Goal: Use online tool/utility: Utilize a website feature to perform a specific function

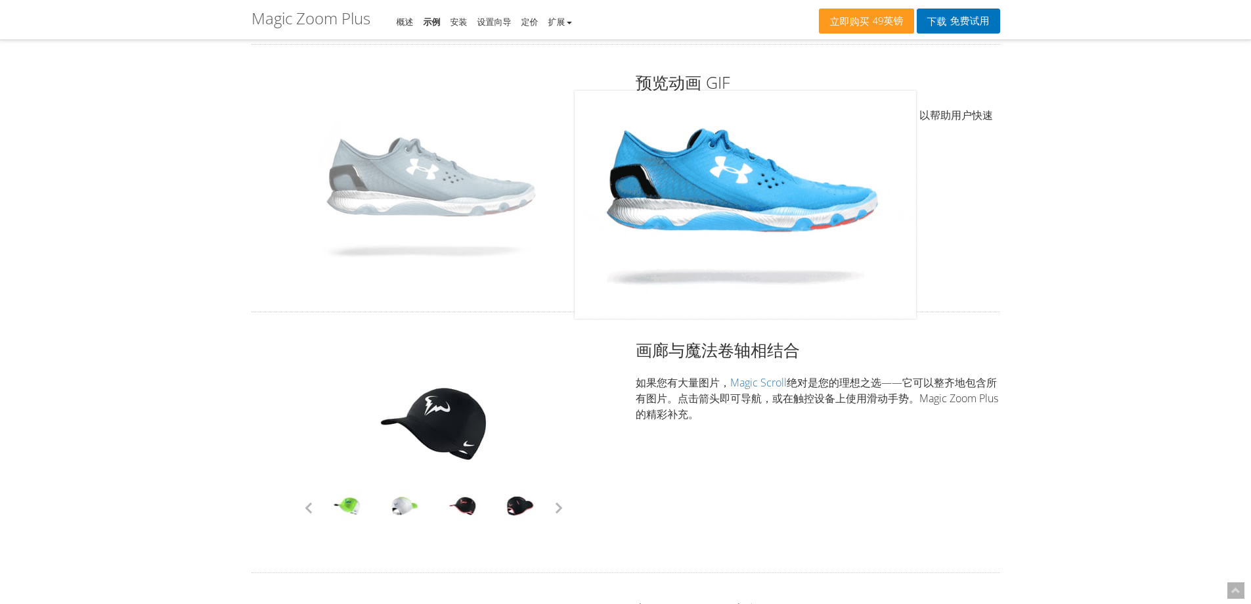
drag, startPoint x: 409, startPoint y: 213, endPoint x: 481, endPoint y: 214, distance: 72.3
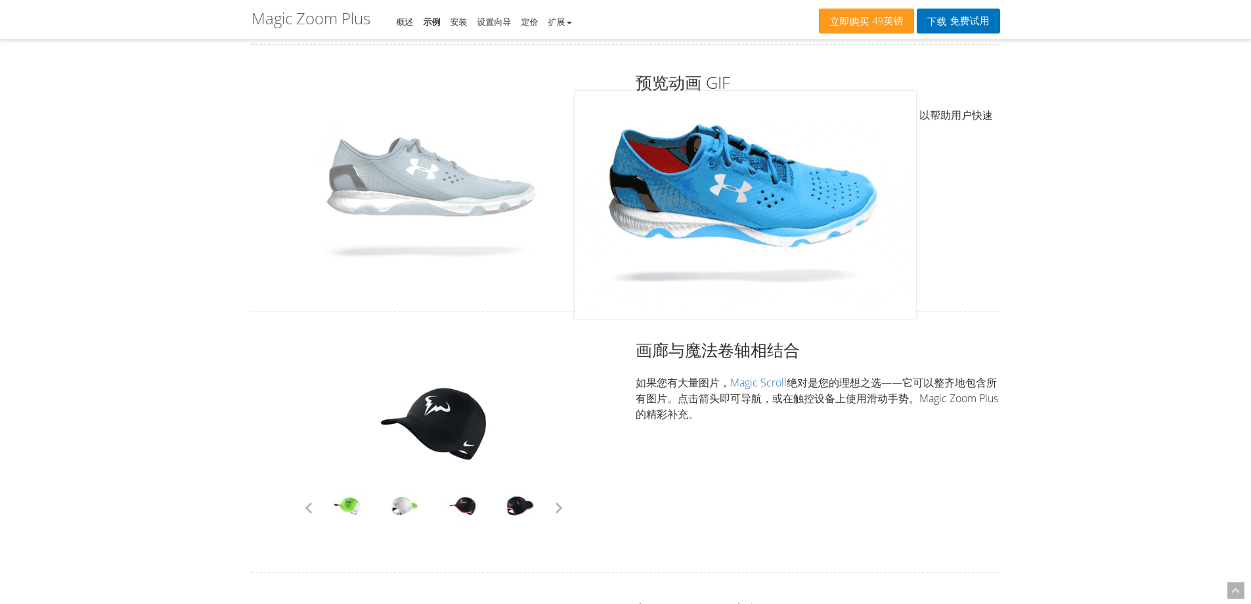
click at [365, 212] on img at bounding box center [433, 178] width 263 height 175
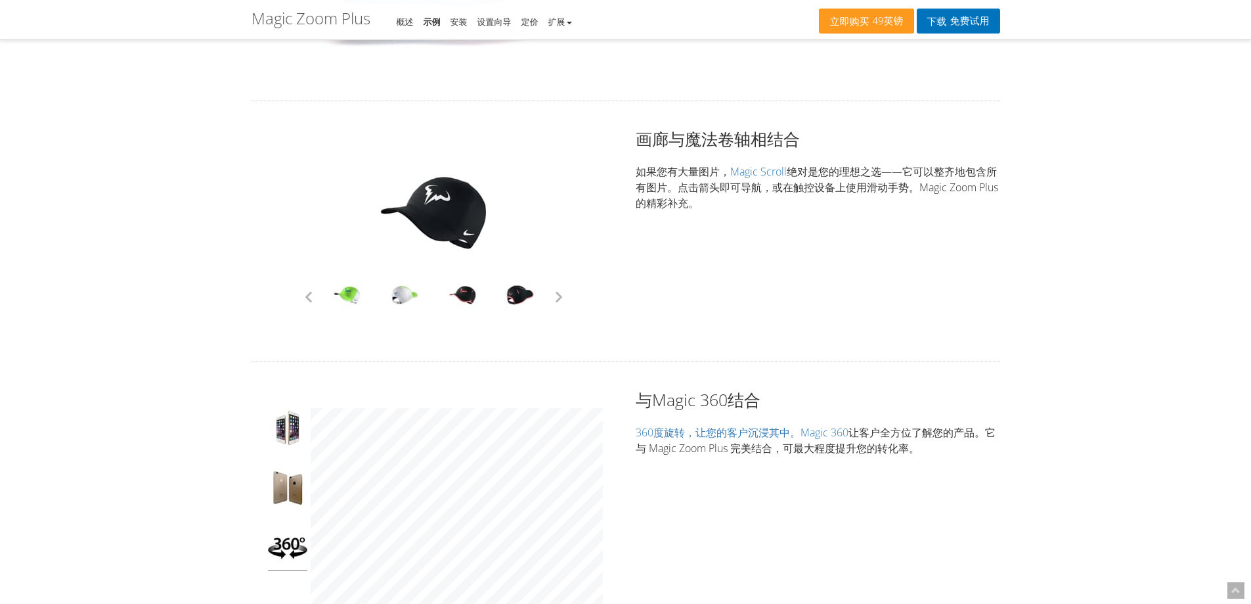
scroll to position [3284, 0]
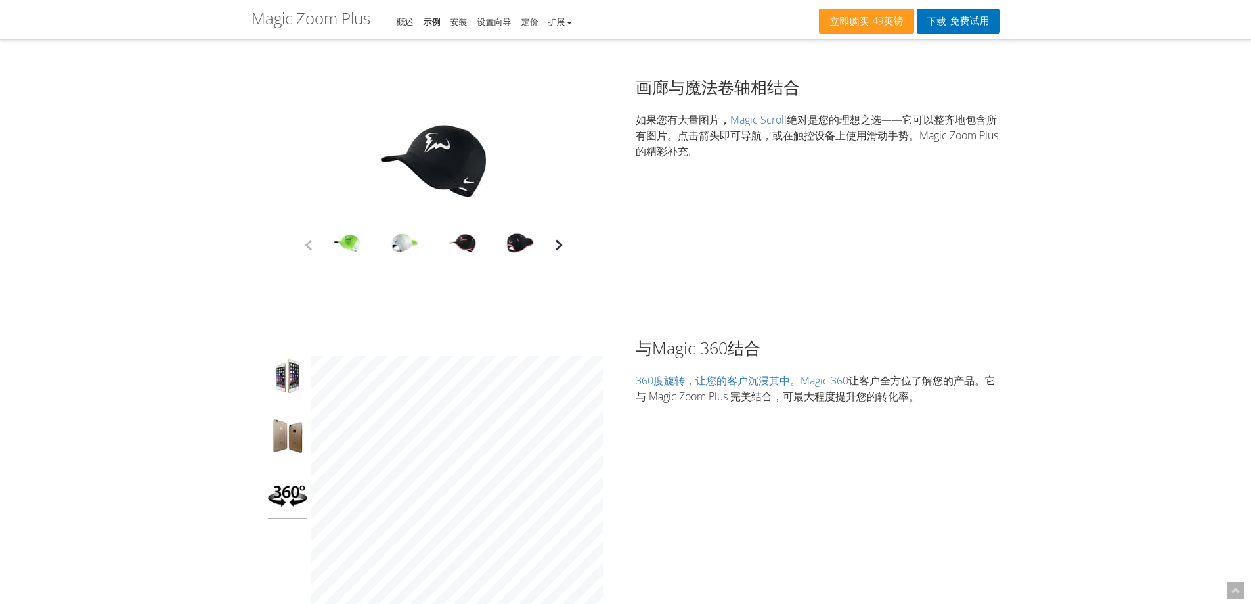
click at [558, 253] on button "button" at bounding box center [559, 245] width 20 height 20
click at [569, 245] on div "点击展开" at bounding box center [434, 180] width 365 height 208
click at [562, 246] on button "button" at bounding box center [559, 245] width 20 height 20
click at [376, 245] on div at bounding box center [347, 245] width 58 height 37
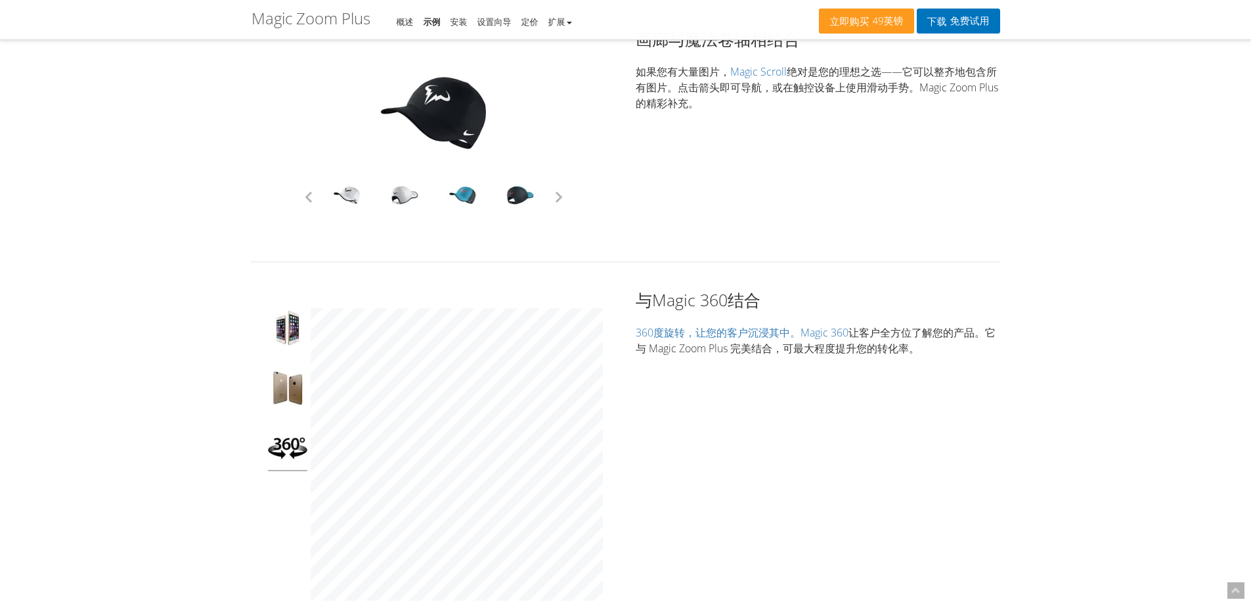
scroll to position [3218, 0]
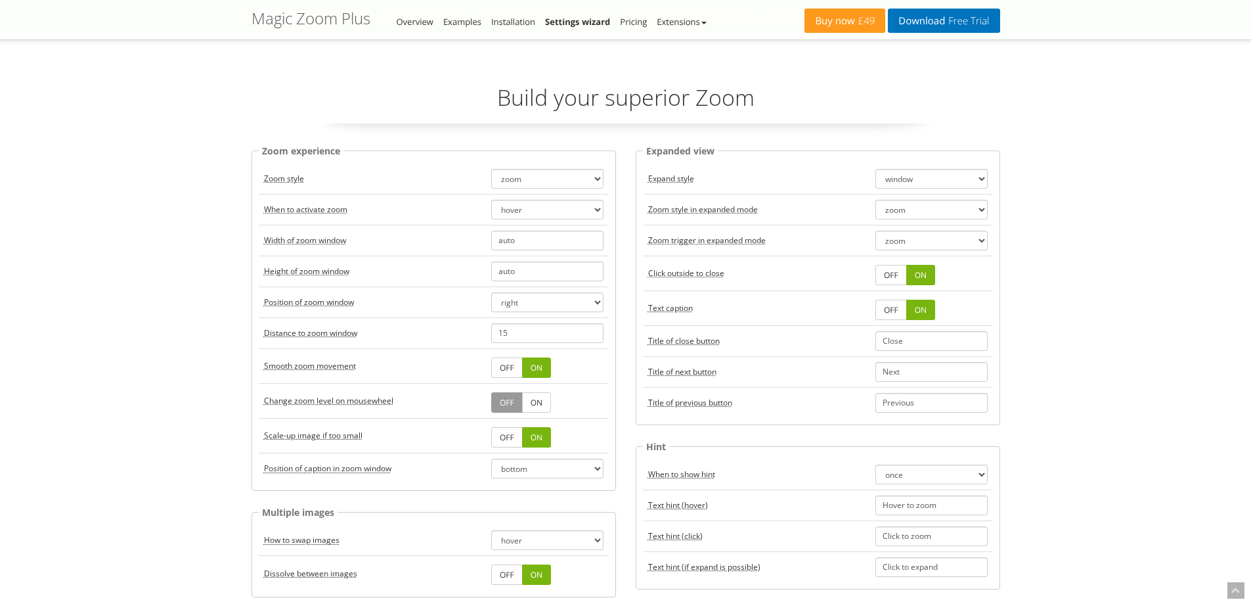
select select "bottom"
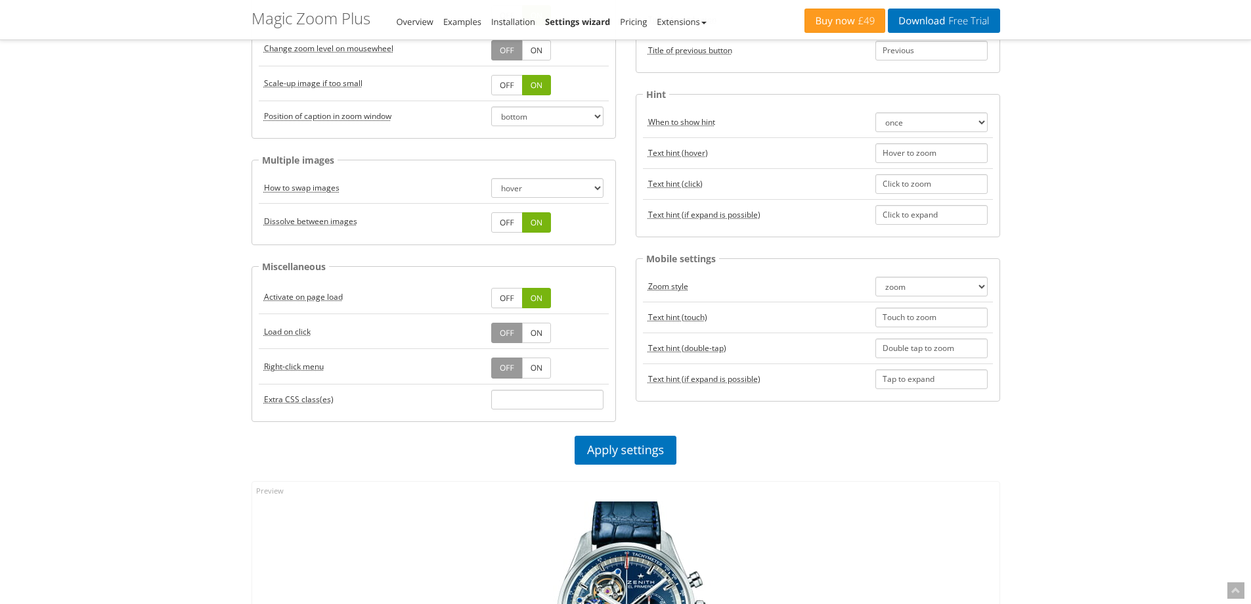
scroll to position [277, 0]
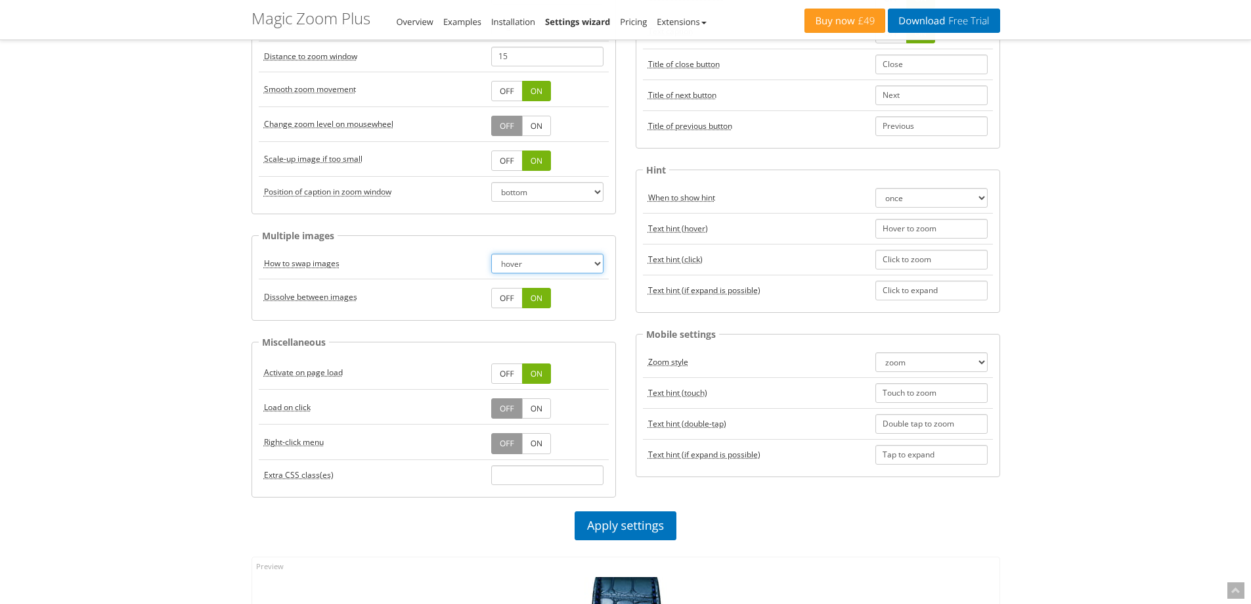
click at [548, 264] on select "click hover" at bounding box center [547, 264] width 112 height 20
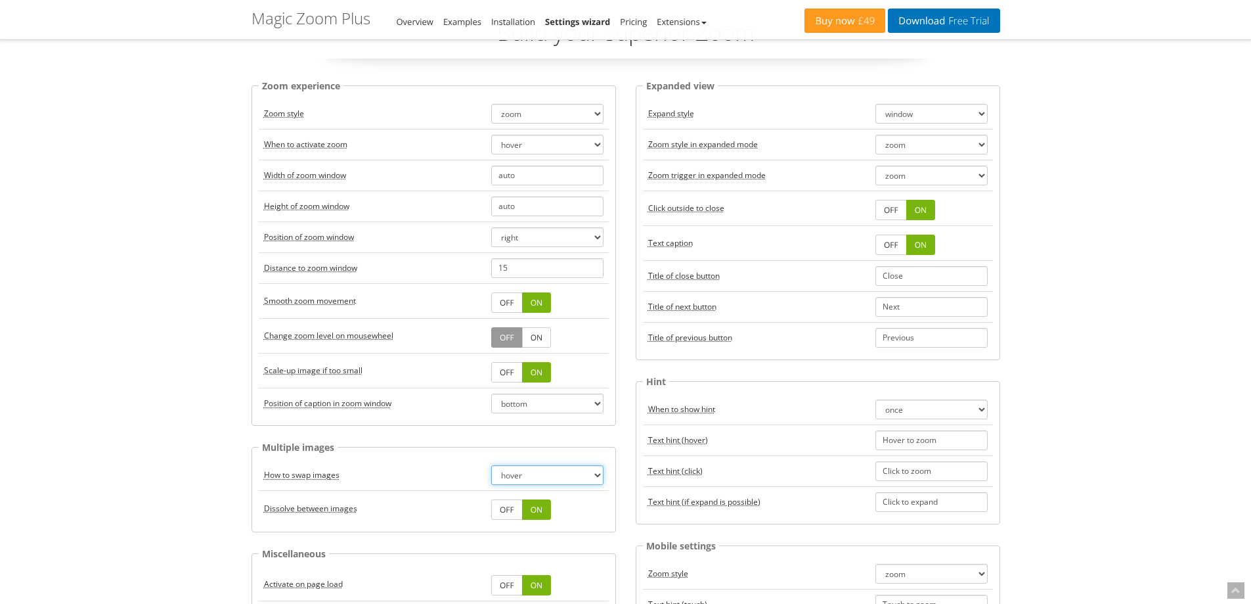
scroll to position [79, 0]
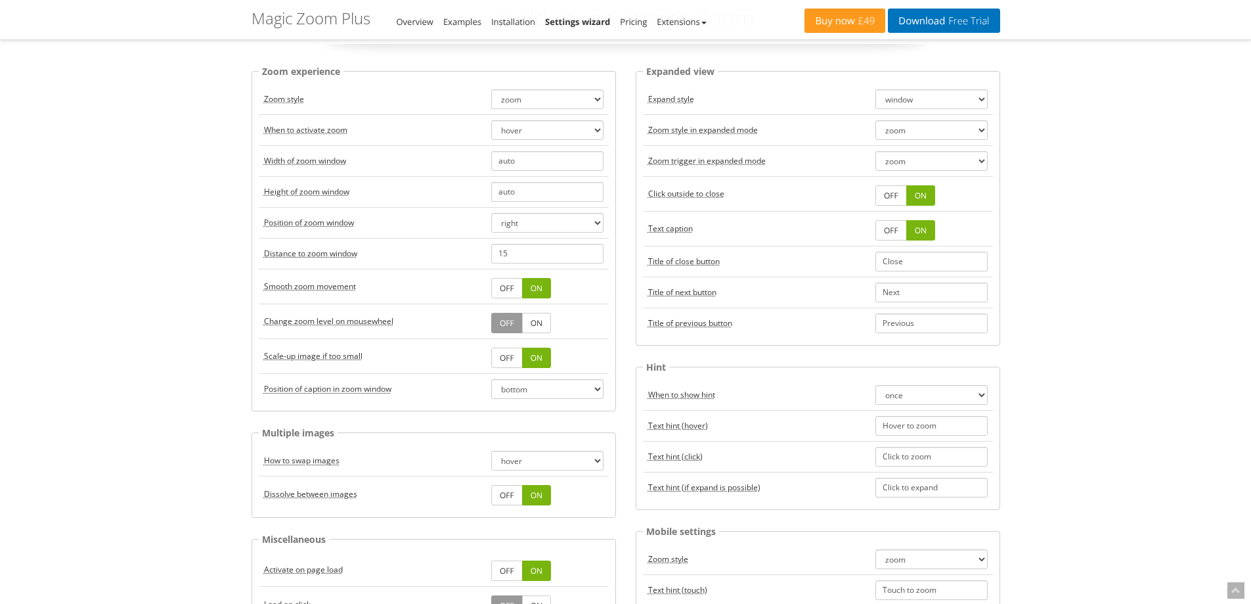
click at [510, 295] on link "OFF" at bounding box center [507, 288] width 32 height 20
click at [506, 362] on link "OFF" at bounding box center [507, 357] width 32 height 20
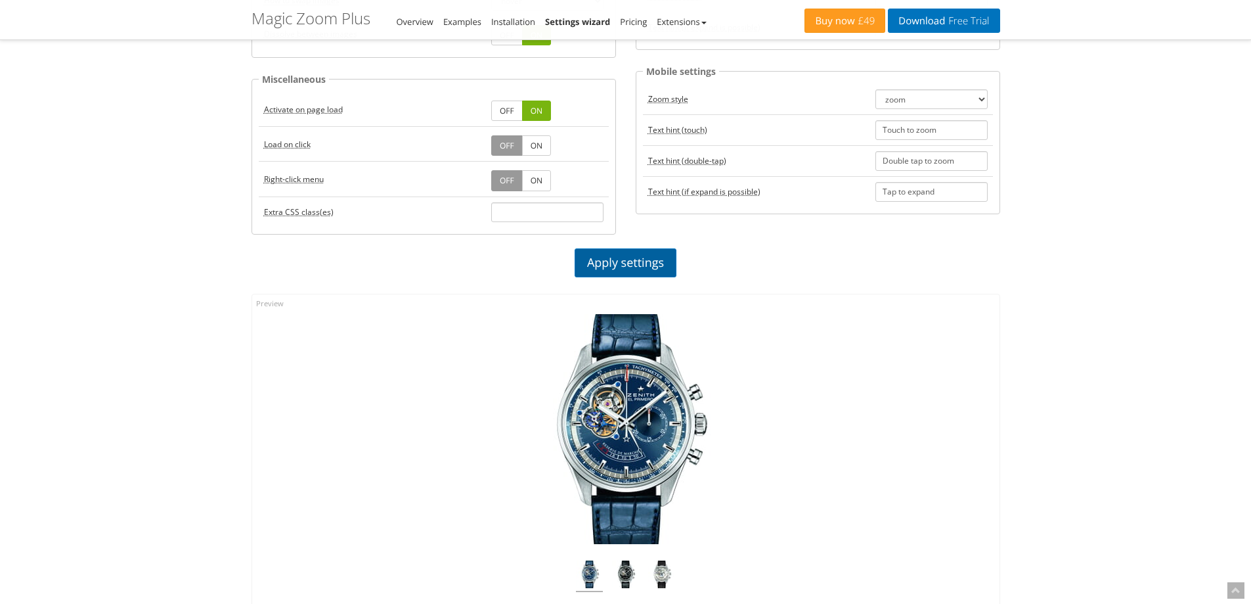
click at [650, 259] on link "Apply settings" at bounding box center [626, 262] width 102 height 29
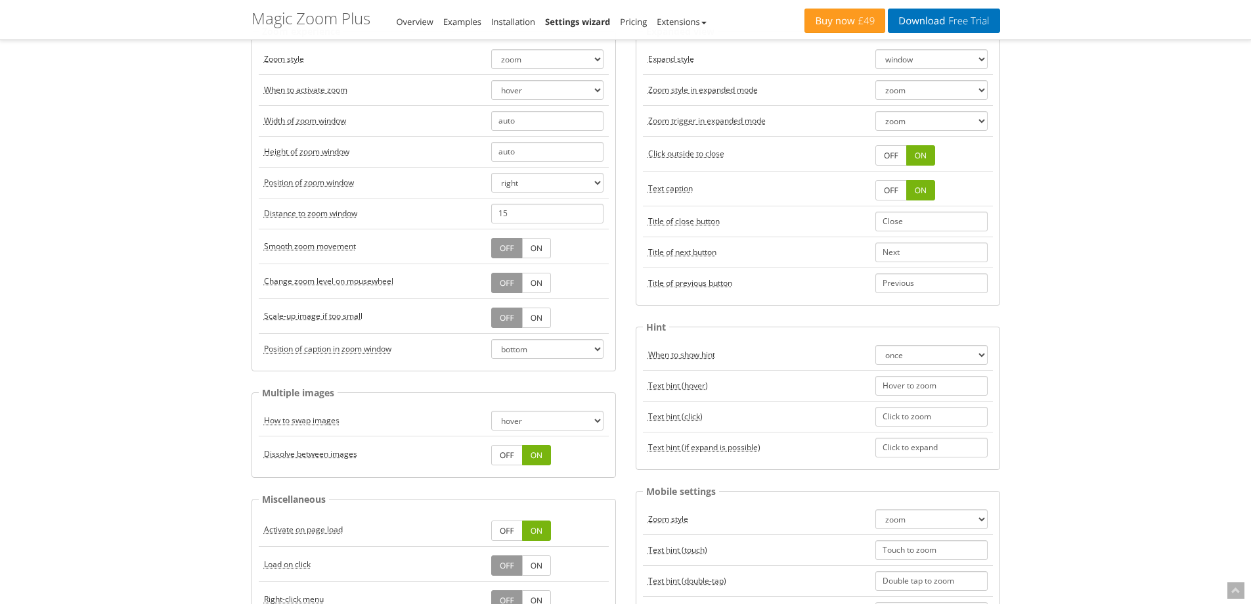
scroll to position [277, 0]
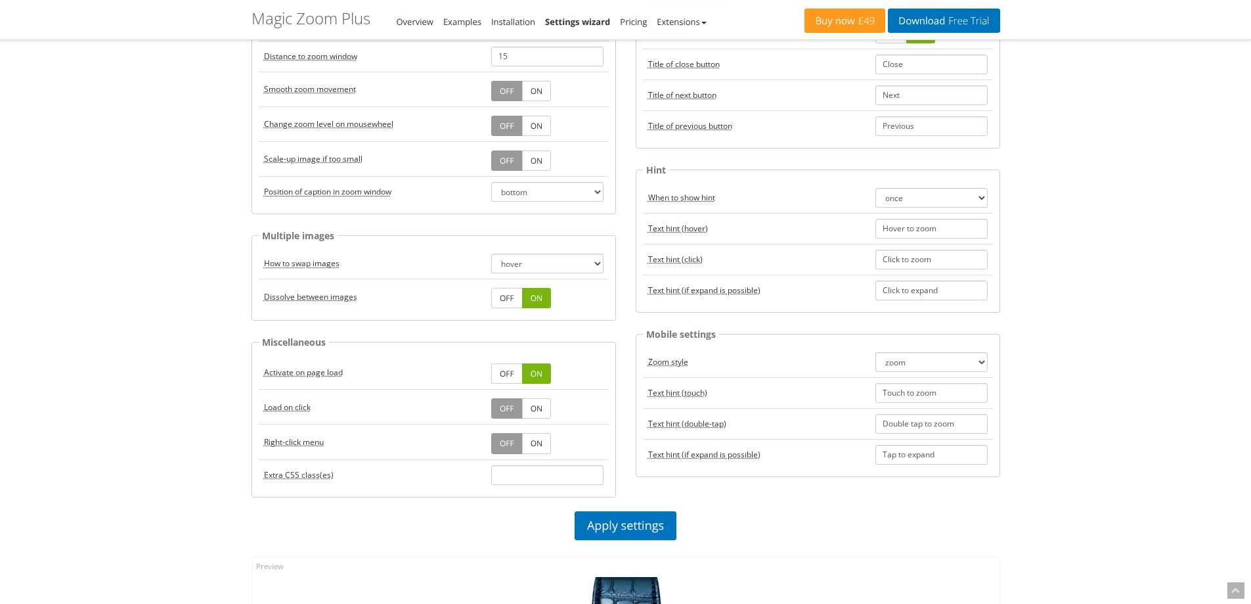
click at [504, 373] on link "OFF" at bounding box center [507, 373] width 32 height 20
click at [508, 300] on link "OFF" at bounding box center [507, 298] width 32 height 20
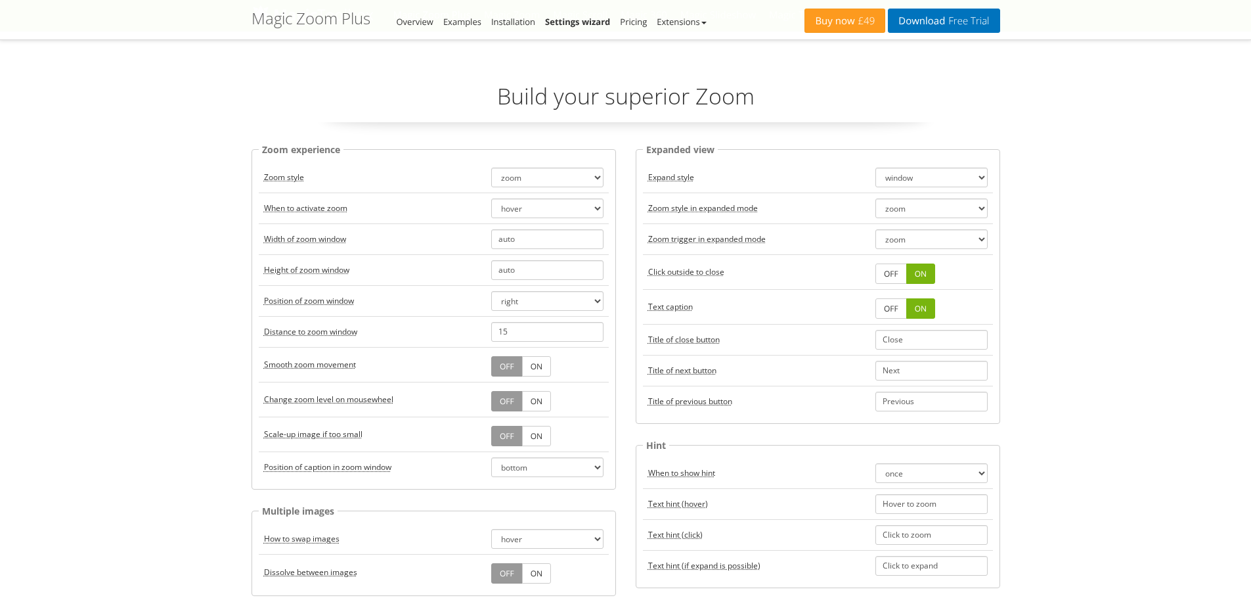
scroll to position [0, 0]
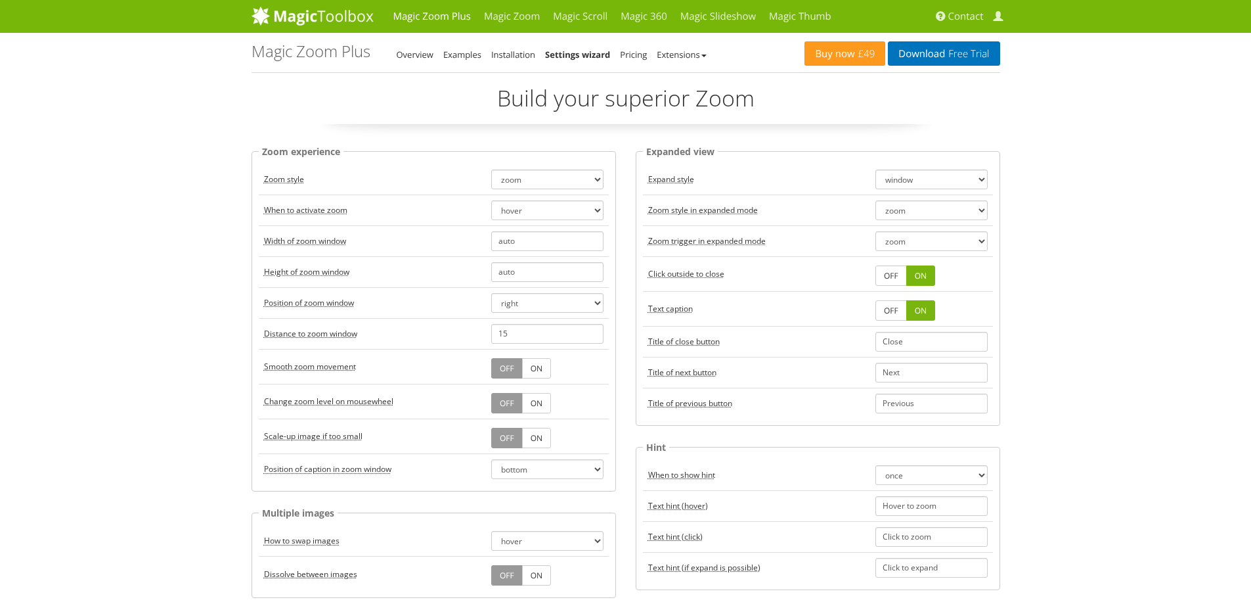
click at [896, 273] on link "OFF" at bounding box center [891, 275] width 32 height 20
drag, startPoint x: 895, startPoint y: 298, endPoint x: 894, endPoint y: 310, distance: 12.5
click at [895, 304] on td "OFF ON" at bounding box center [931, 308] width 123 height 35
click at [893, 313] on link "OFF" at bounding box center [891, 310] width 32 height 20
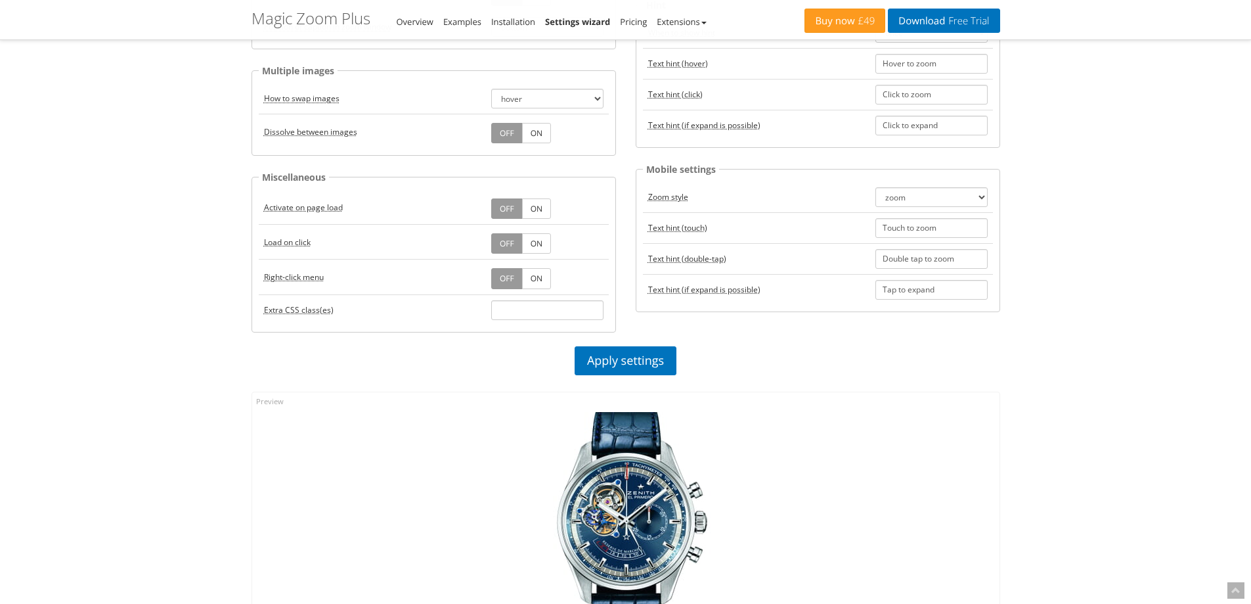
scroll to position [525, 0]
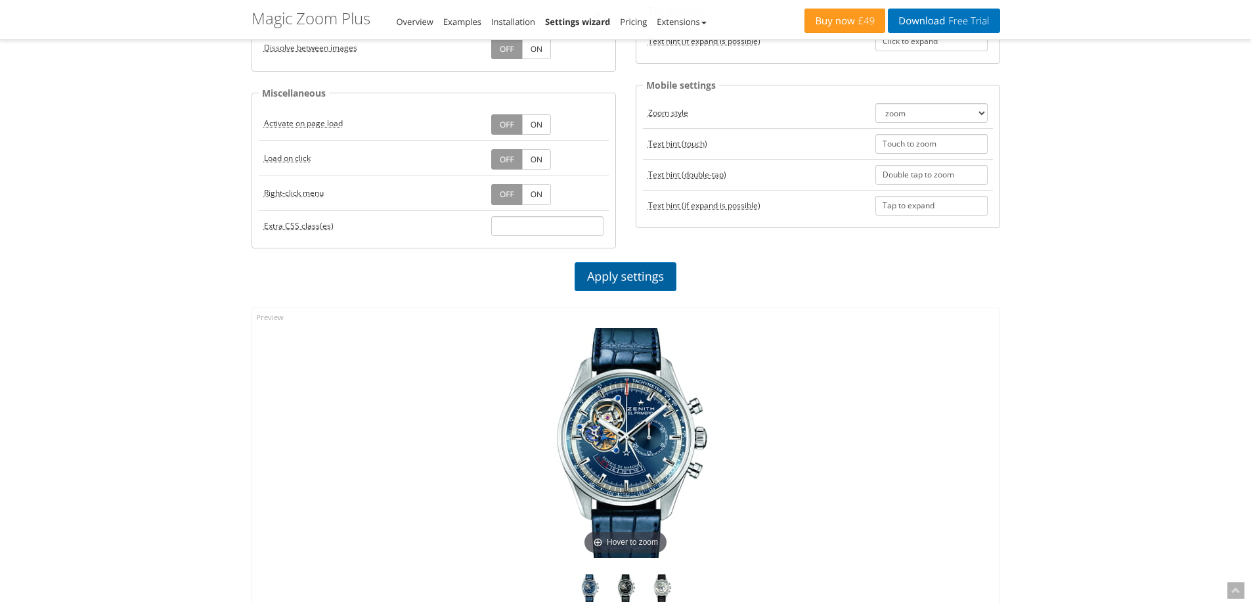
click at [664, 270] on link "Apply settings" at bounding box center [626, 276] width 102 height 29
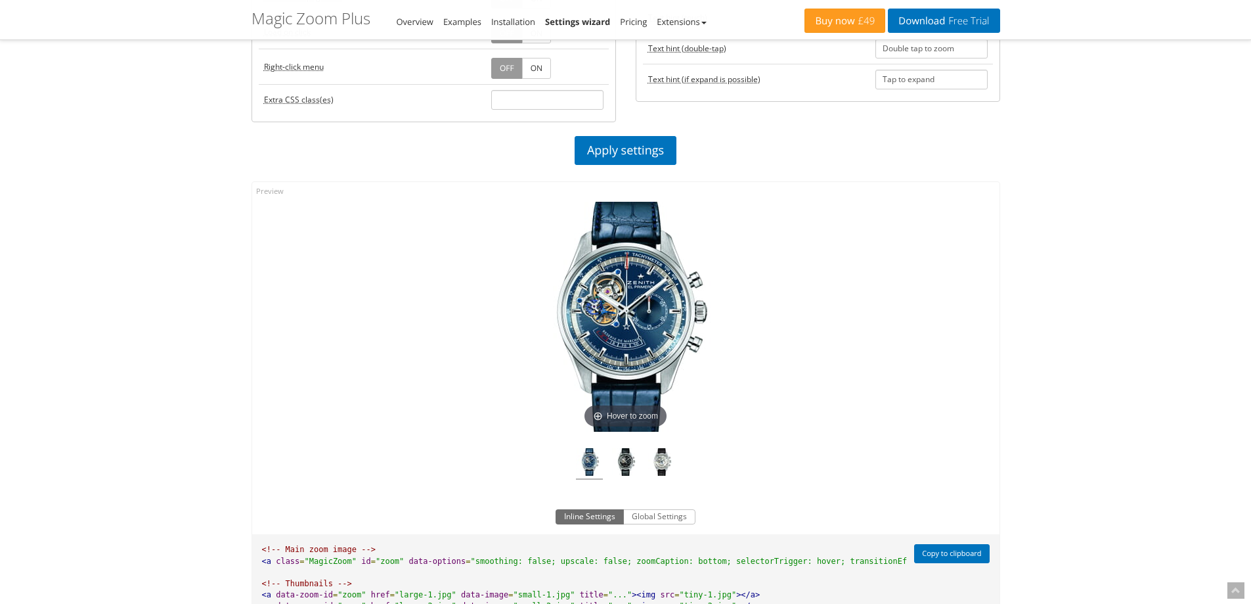
scroll to position [788, 0]
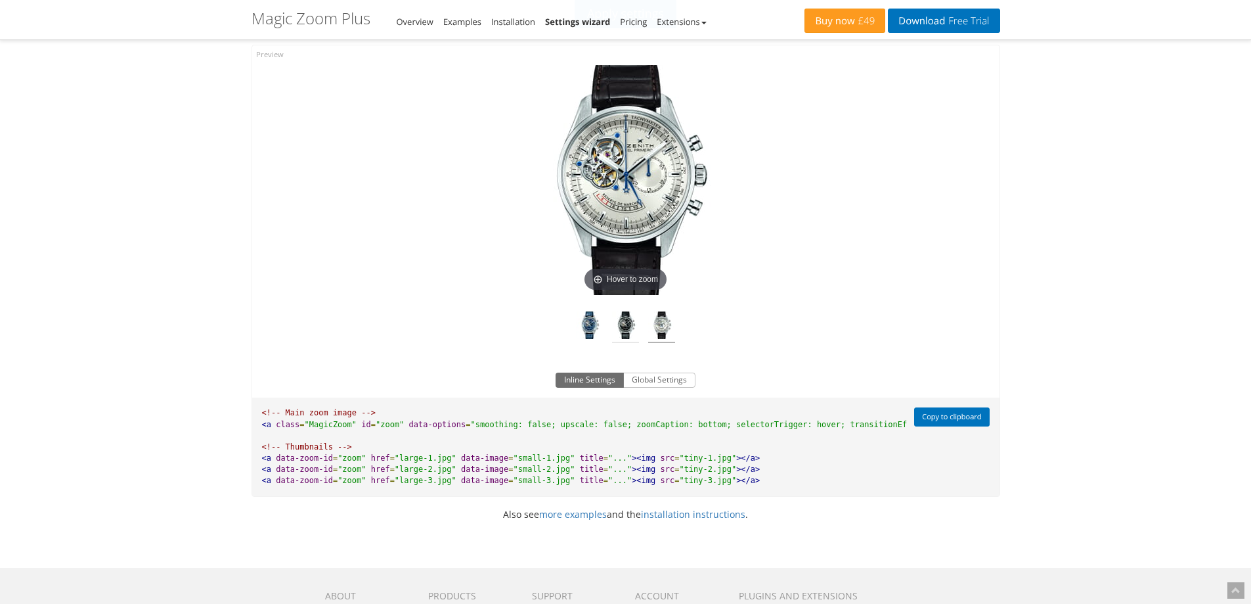
click at [621, 322] on img at bounding box center [625, 327] width 27 height 32
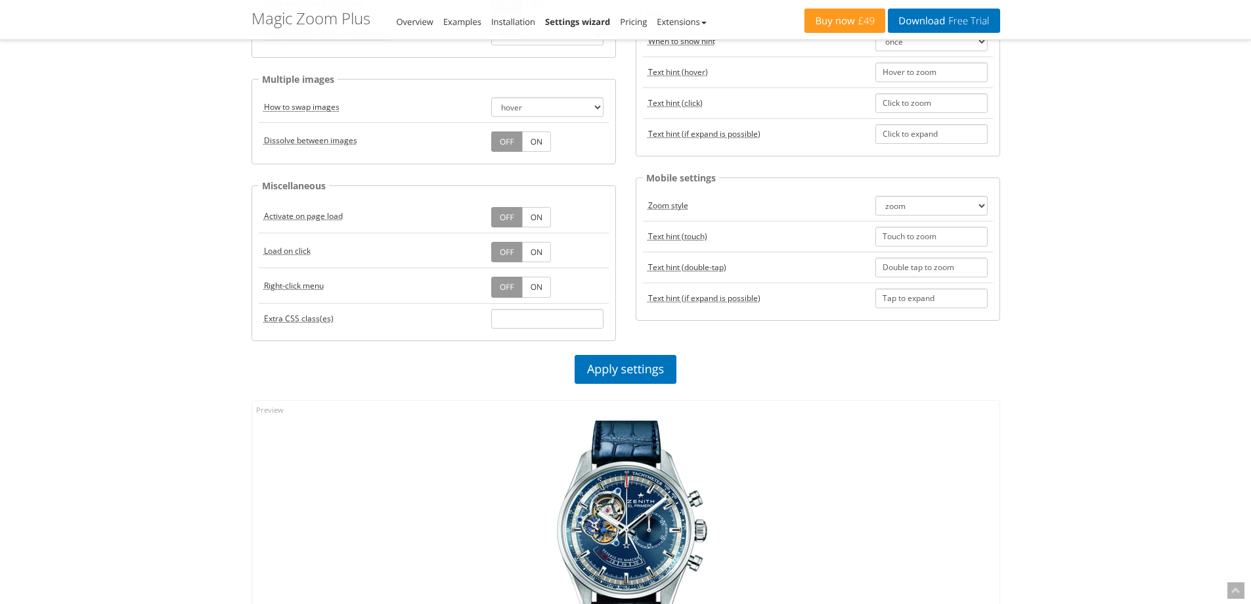
scroll to position [328, 0]
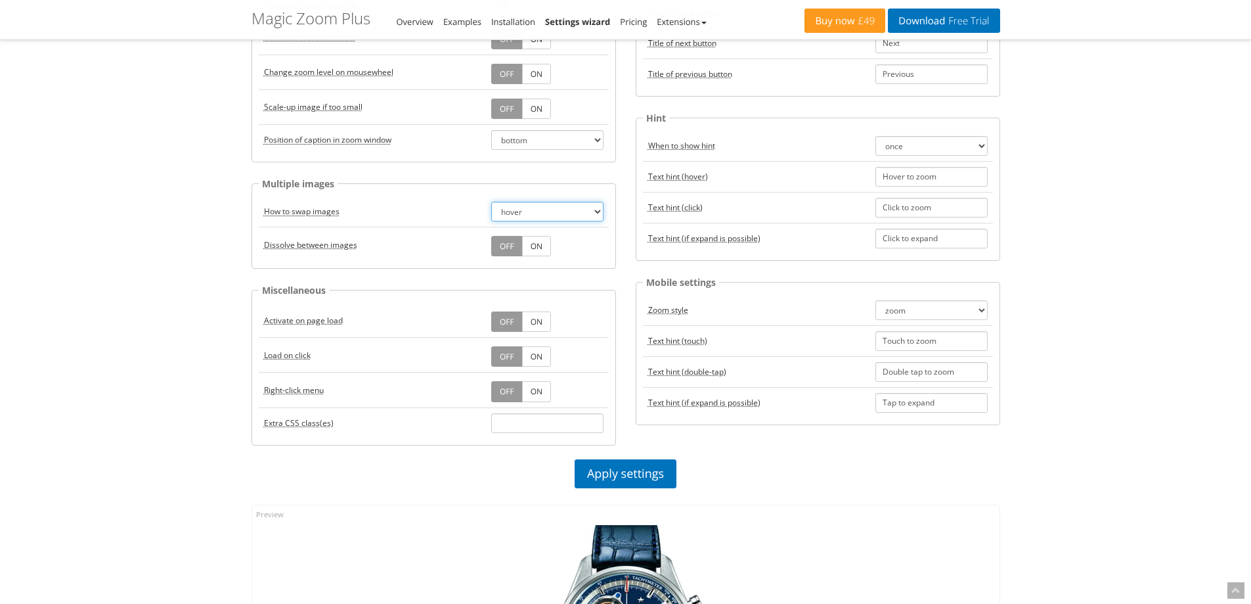
click at [535, 209] on select "click hover" at bounding box center [547, 212] width 112 height 20
select select "click"
click at [491, 202] on select "click hover" at bounding box center [547, 212] width 112 height 20
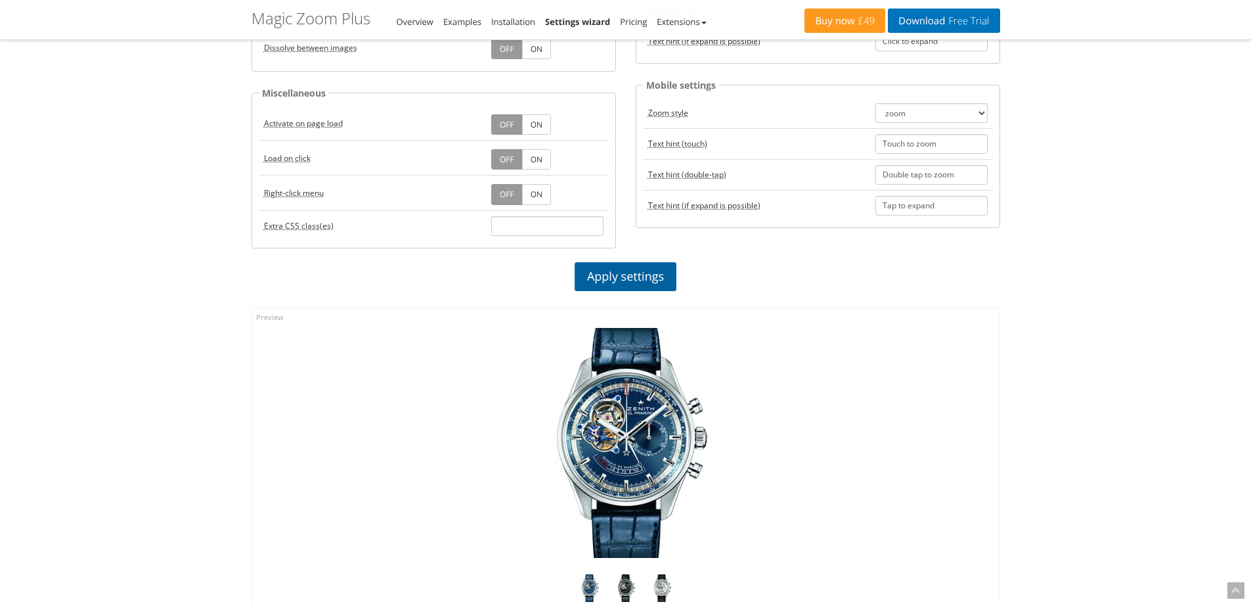
click at [631, 278] on link "Apply settings" at bounding box center [626, 276] width 102 height 29
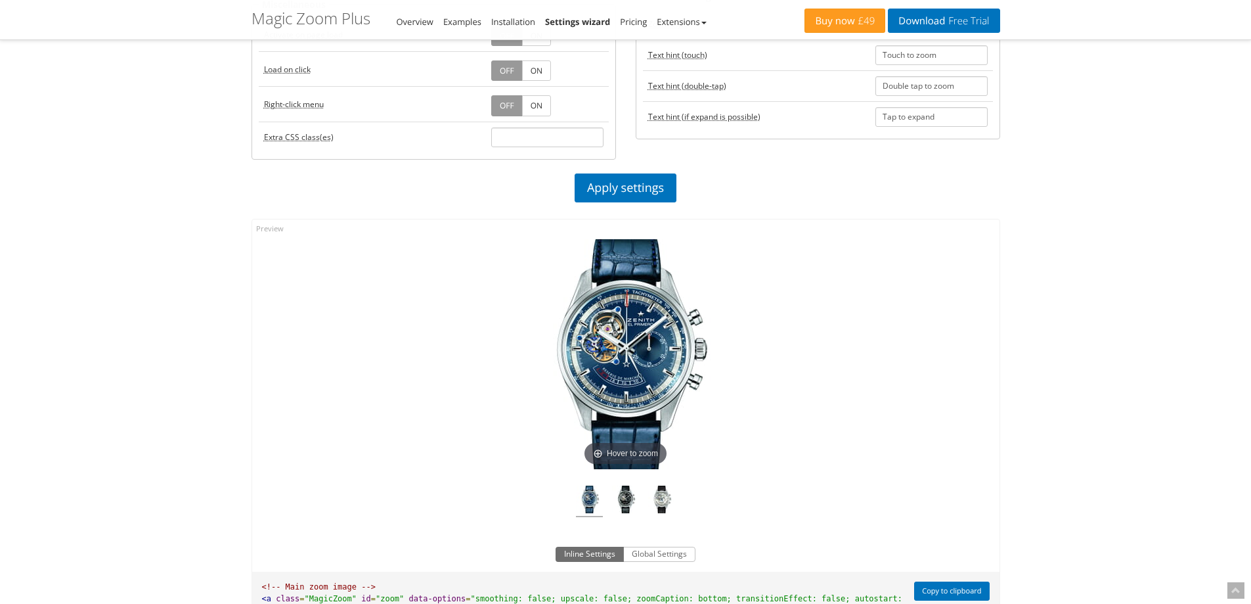
scroll to position [722, 0]
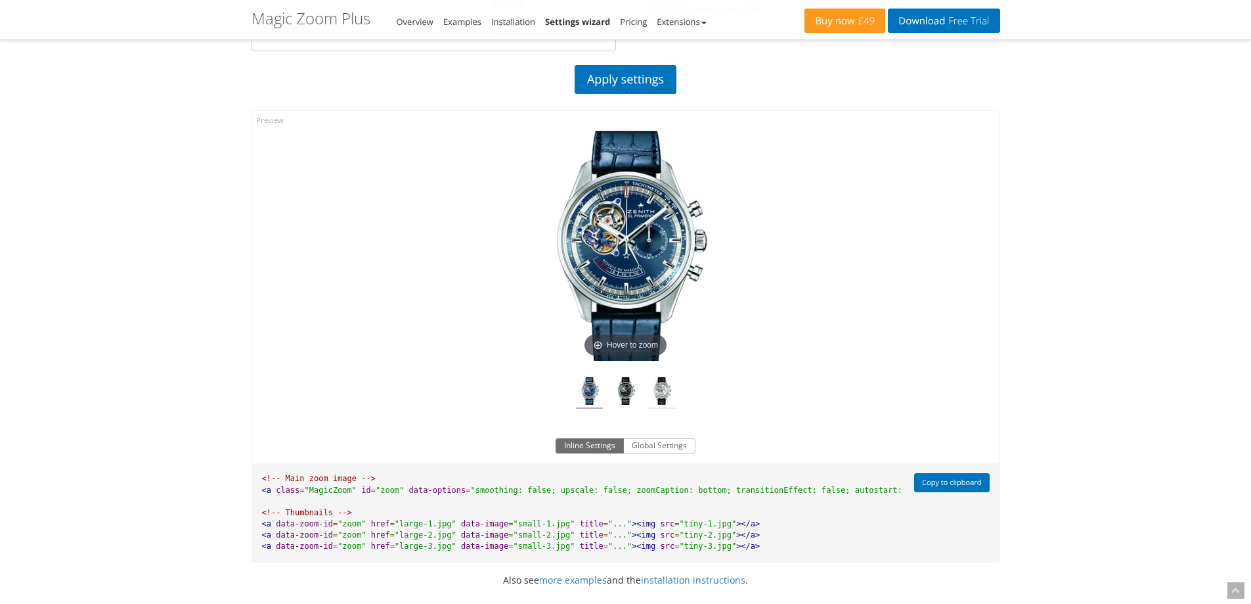
click at [663, 391] on img at bounding box center [661, 393] width 27 height 32
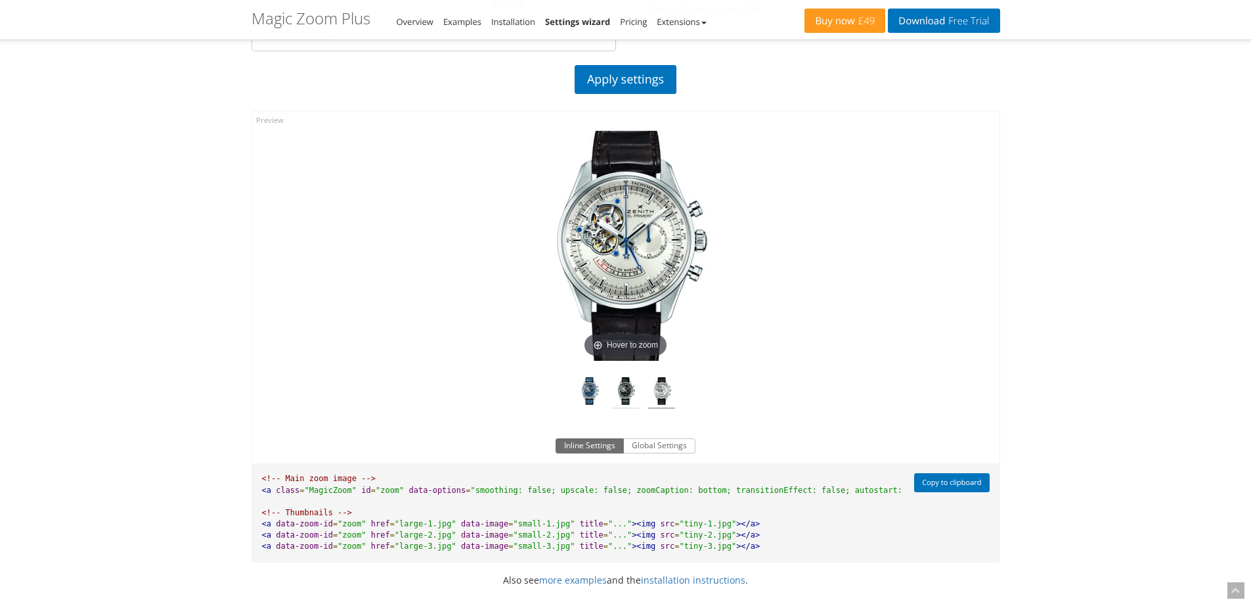
click at [629, 386] on img at bounding box center [625, 393] width 27 height 32
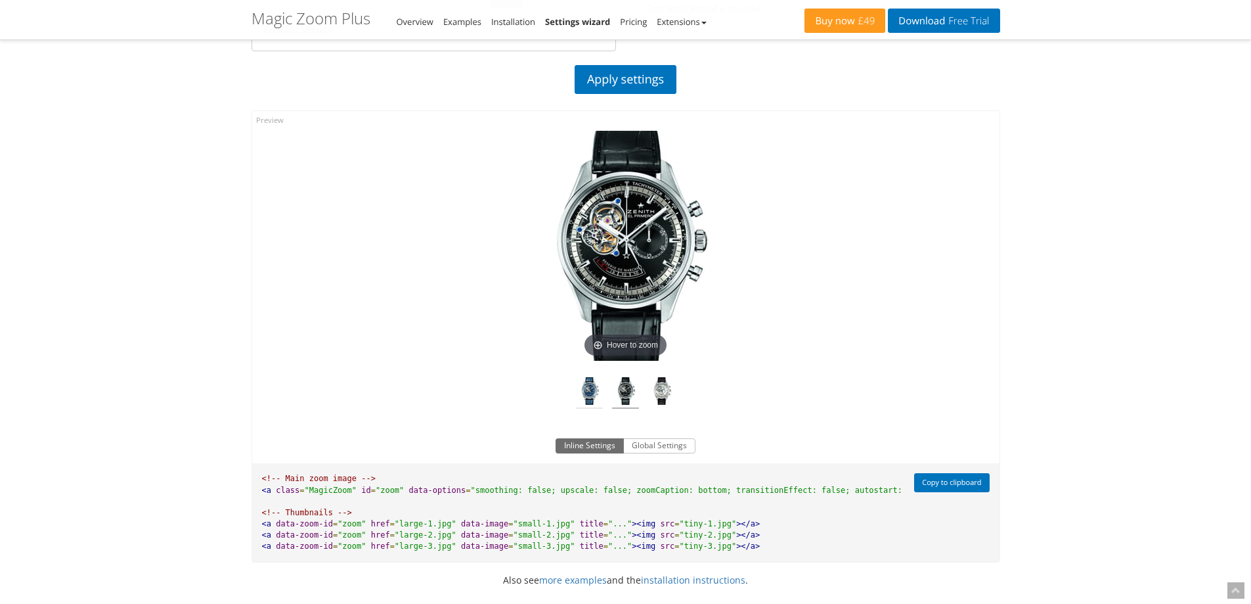
click at [596, 388] on img at bounding box center [589, 393] width 27 height 32
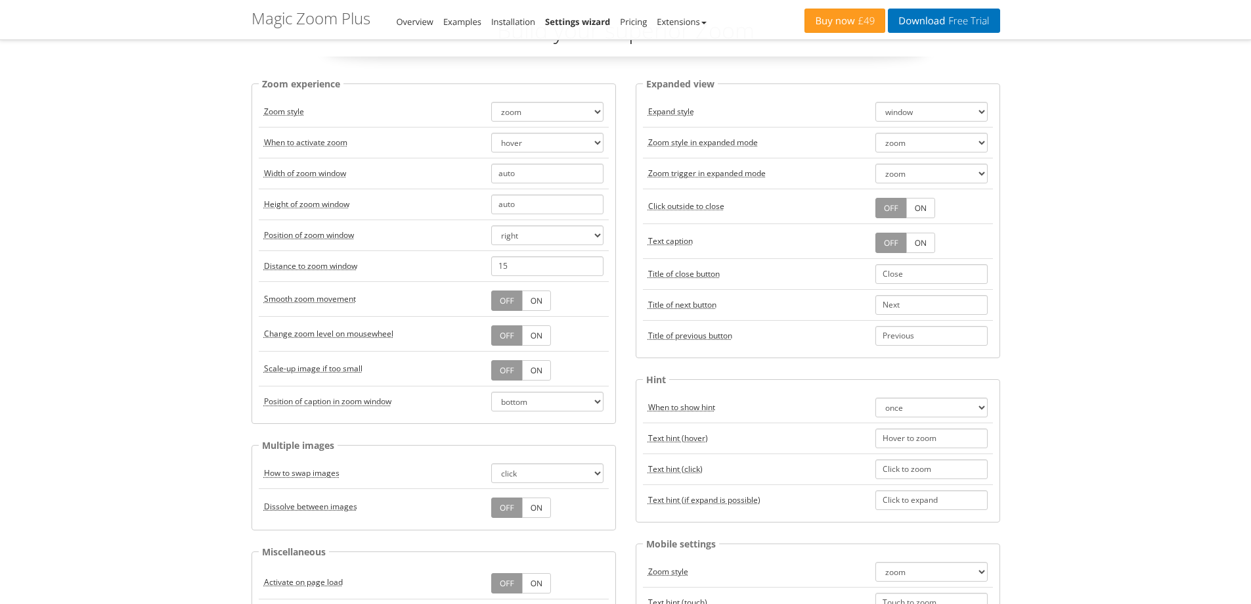
scroll to position [66, 0]
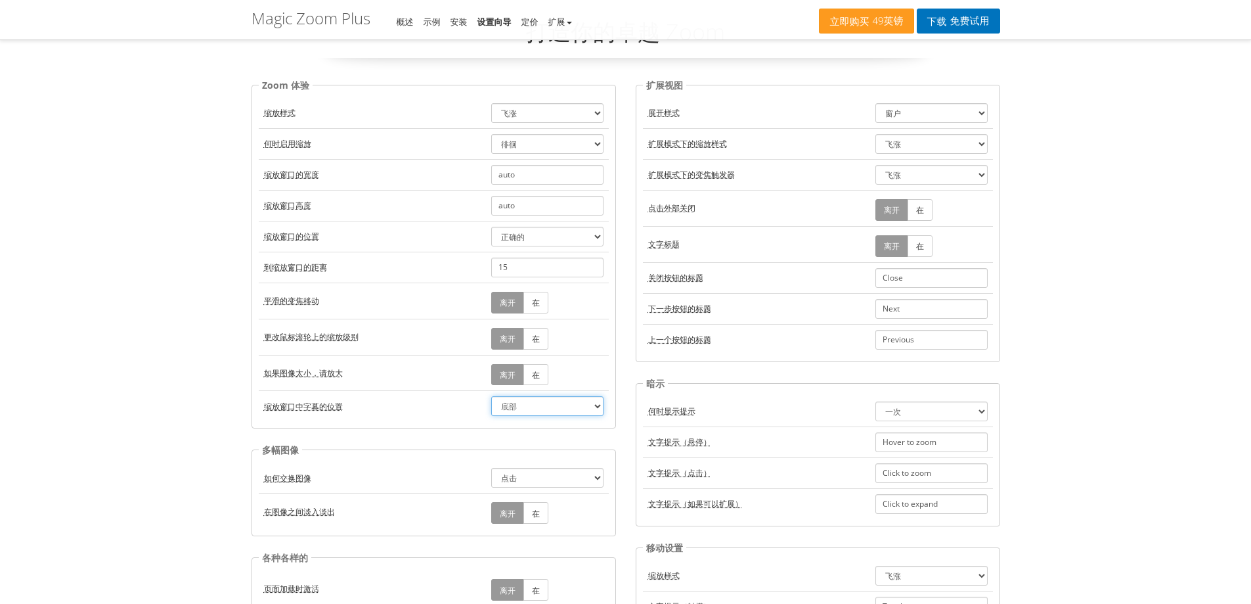
click at [545, 407] on select "离开 顶部 底部" at bounding box center [547, 406] width 112 height 20
click at [542, 232] on select "正确的 左边 顶部 底部 内" at bounding box center [547, 237] width 112 height 20
click at [409, 268] on td "到缩放窗口的距离" at bounding box center [372, 267] width 227 height 31
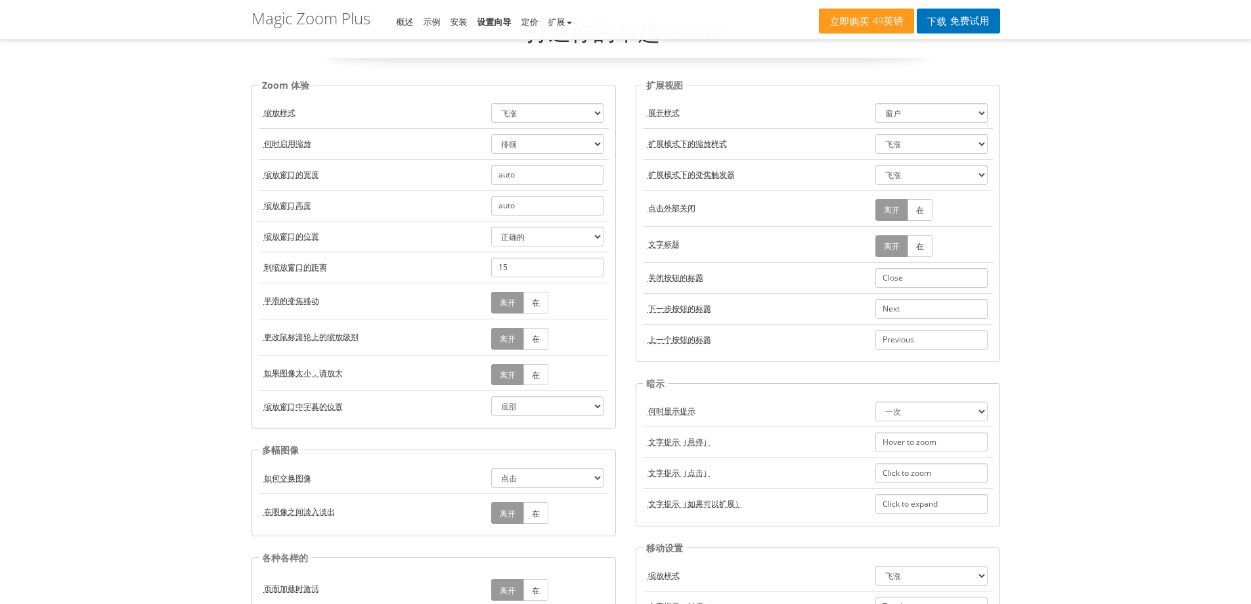
click at [401, 202] on td "缩放窗口高度" at bounding box center [372, 205] width 227 height 31
click at [393, 175] on td "缩放窗口的宽度" at bounding box center [372, 174] width 227 height 31
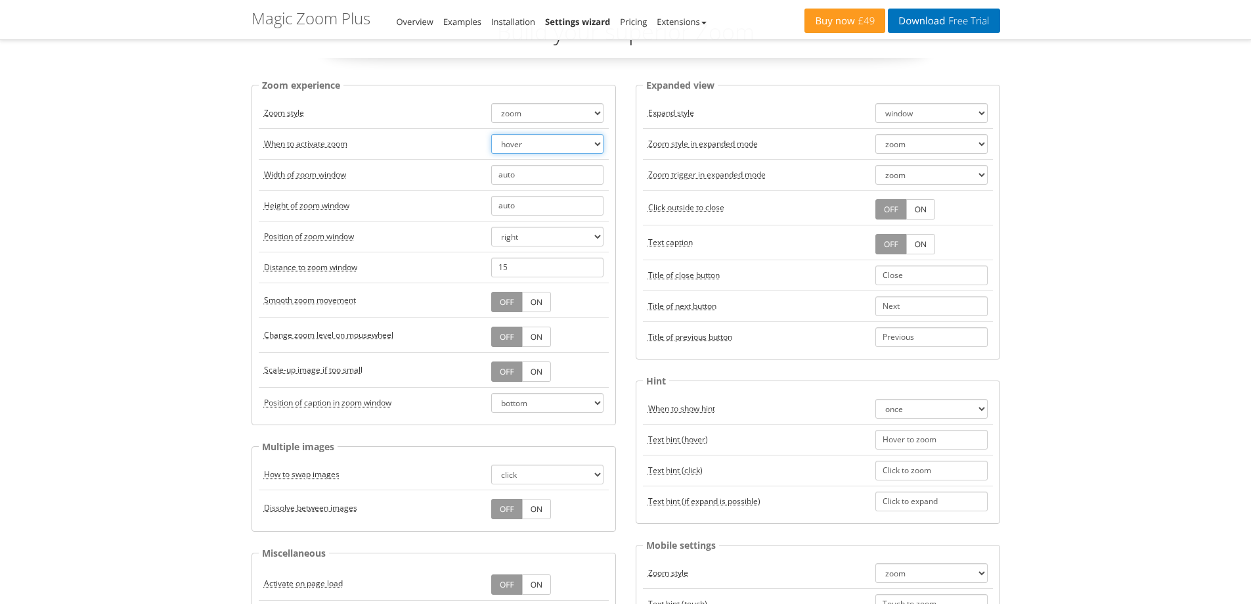
click at [534, 143] on select "hover click" at bounding box center [547, 144] width 112 height 20
click at [446, 150] on td "When to activate zoom" at bounding box center [372, 143] width 227 height 31
click at [552, 244] on select "right left top bottom inner" at bounding box center [547, 237] width 112 height 20
drag, startPoint x: 552, startPoint y: 244, endPoint x: 563, endPoint y: 240, distance: 11.0
click at [552, 244] on select "right left top bottom inner" at bounding box center [547, 237] width 112 height 20
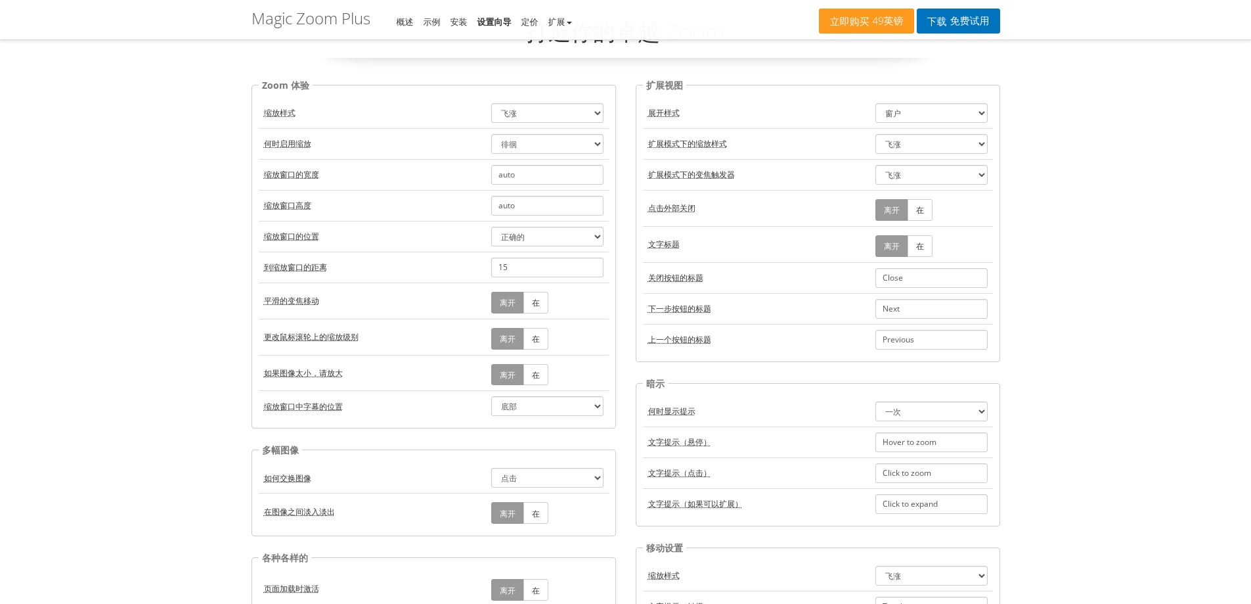
drag, startPoint x: 742, startPoint y: 173, endPoint x: 666, endPoint y: 173, distance: 76.2
click at [666, 173] on td "扩展模式下的变焦触发器" at bounding box center [756, 174] width 227 height 31
click at [780, 181] on td "扩展模式下的变焦触发器" at bounding box center [756, 174] width 227 height 31
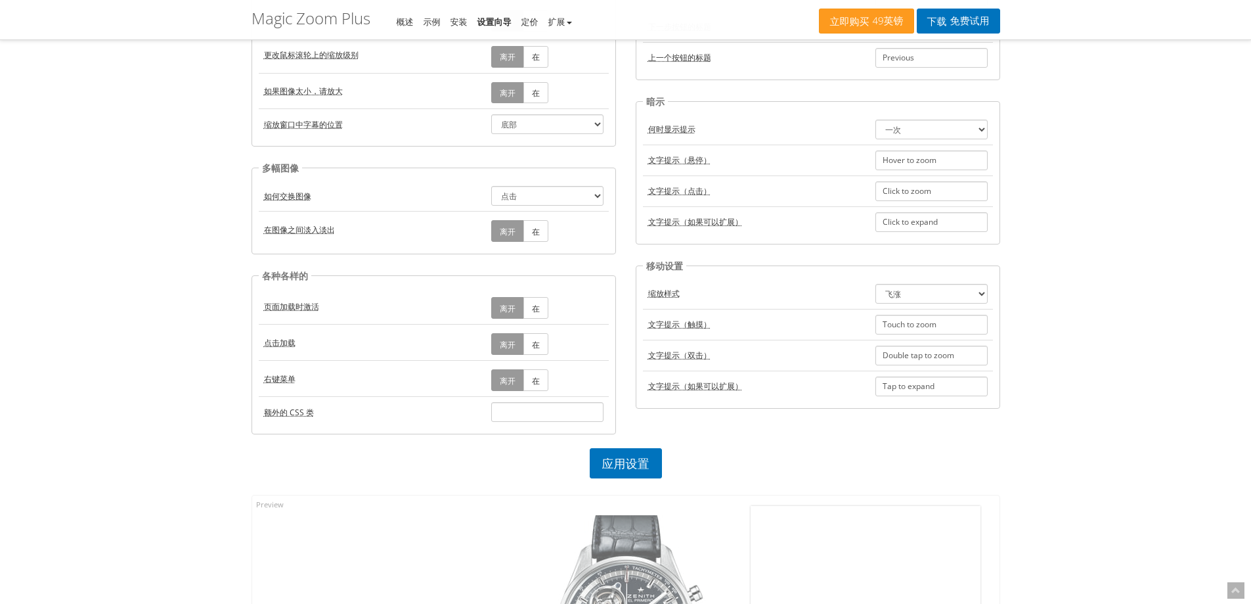
scroll to position [394, 0]
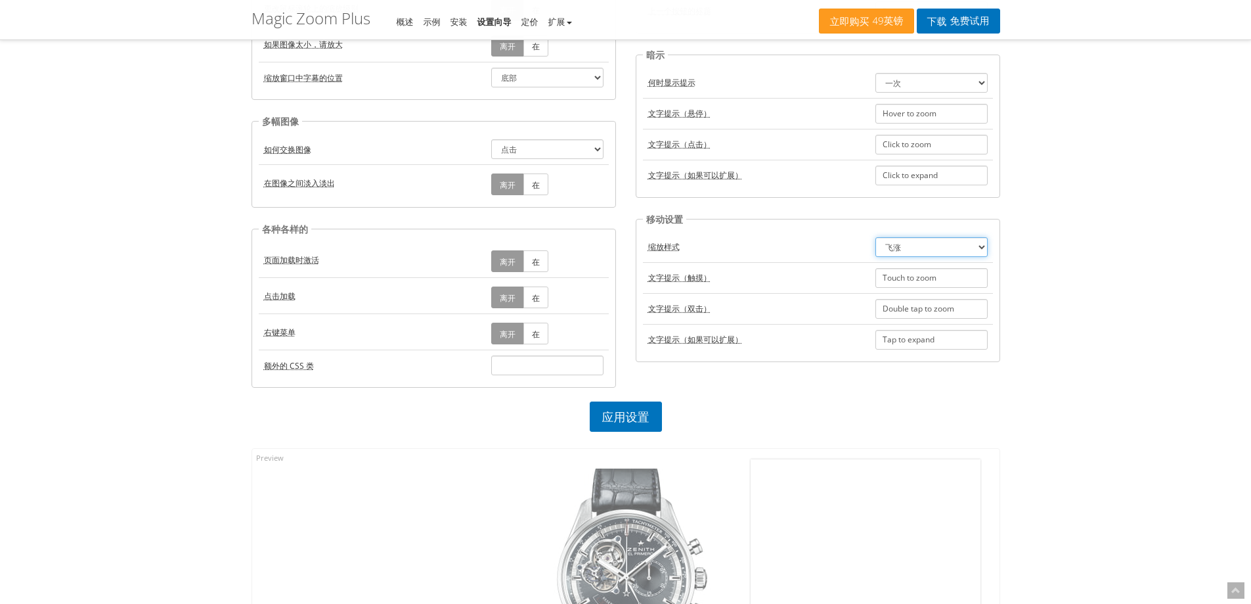
click at [947, 255] on select "飞涨 放大镜 预览 离开" at bounding box center [931, 247] width 112 height 20
drag, startPoint x: 947, startPoint y: 255, endPoint x: 937, endPoint y: 255, distance: 9.9
click at [947, 255] on select "飞涨 放大镜 预览 离开" at bounding box center [931, 247] width 112 height 20
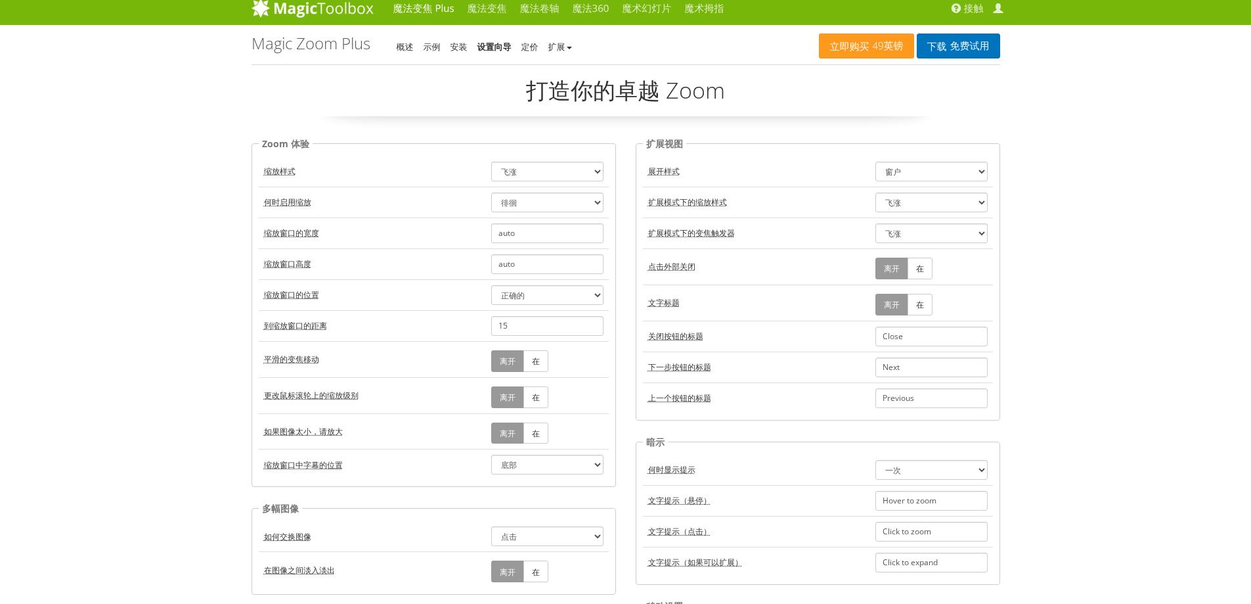
scroll to position [0, 0]
